Goal: Communication & Community: Answer question/provide support

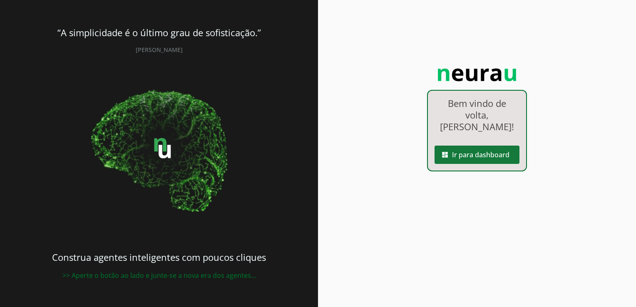
click at [468, 145] on span at bounding box center [477, 155] width 85 height 20
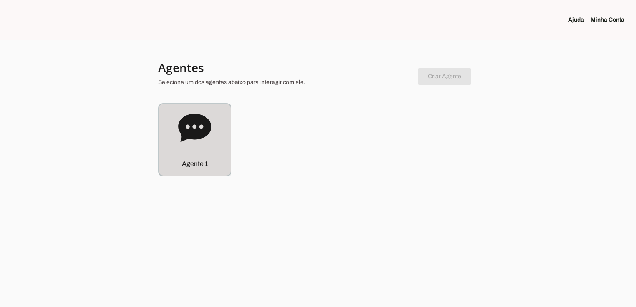
click at [216, 162] on div "Agente 1" at bounding box center [195, 164] width 72 height 24
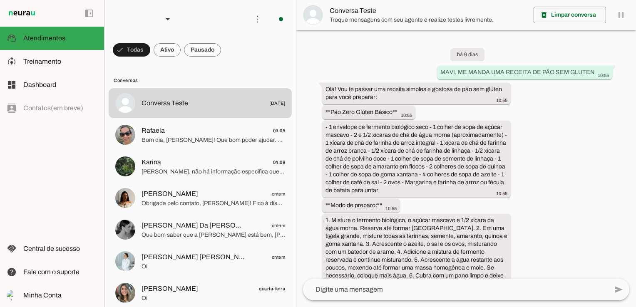
scroll to position [2010, 0]
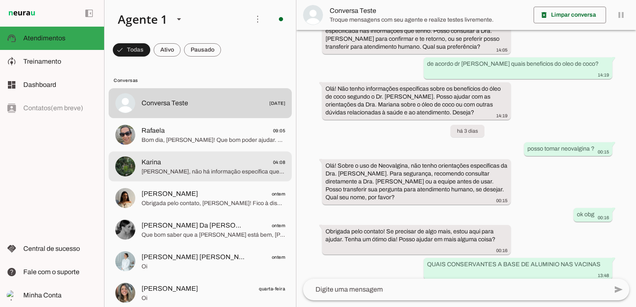
click at [171, 164] on span "Karina 04:08" at bounding box center [214, 162] width 144 height 10
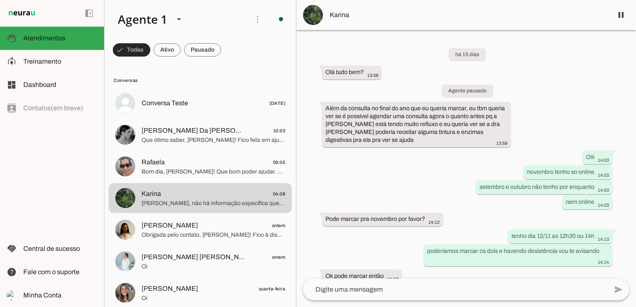
click at [127, 49] on span at bounding box center [131, 50] width 37 height 20
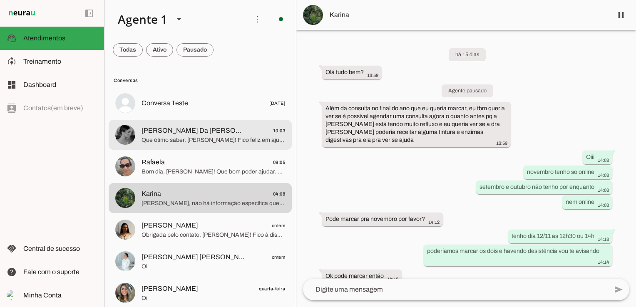
click at [177, 145] on div at bounding box center [214, 135] width 144 height 20
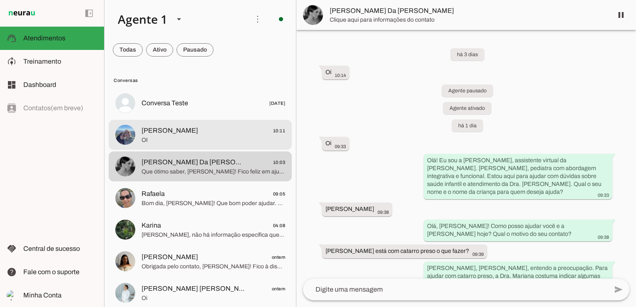
click at [209, 142] on span "OI" at bounding box center [214, 140] width 144 height 8
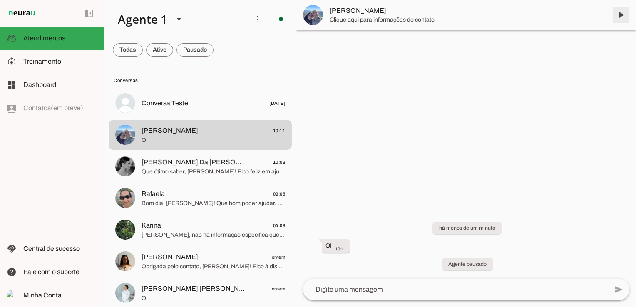
click at [621, 16] on span at bounding box center [621, 15] width 20 height 20
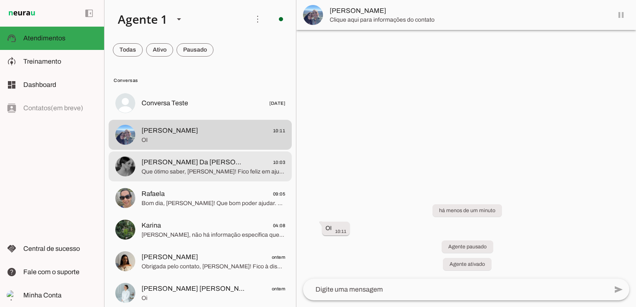
click at [187, 161] on span "[PERSON_NAME] Da [PERSON_NAME]" at bounding box center [193, 162] width 103 height 10
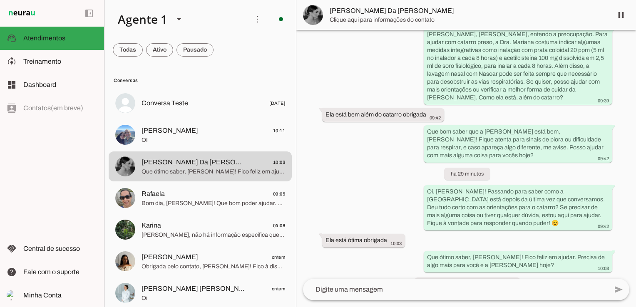
scroll to position [245, 0]
